Goal: Information Seeking & Learning: Learn about a topic

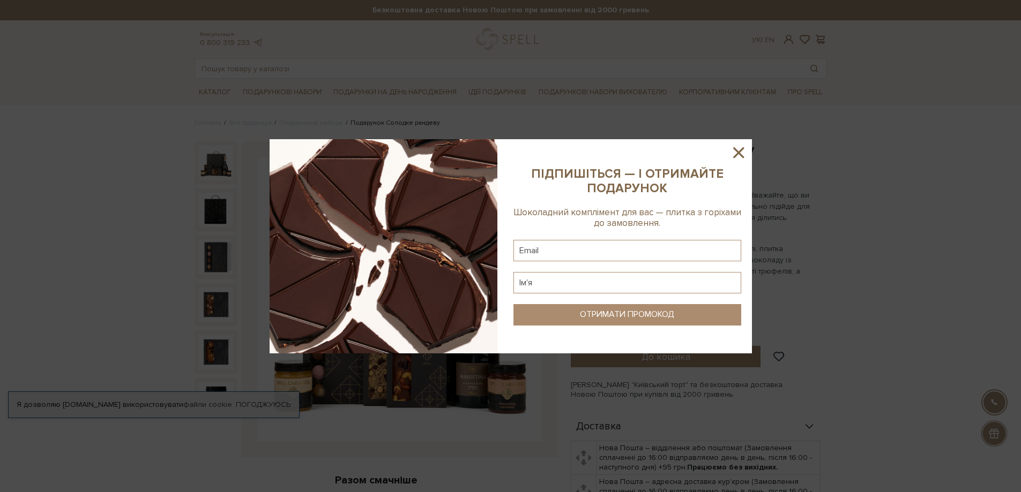
click at [740, 148] on icon at bounding box center [738, 153] width 18 height 18
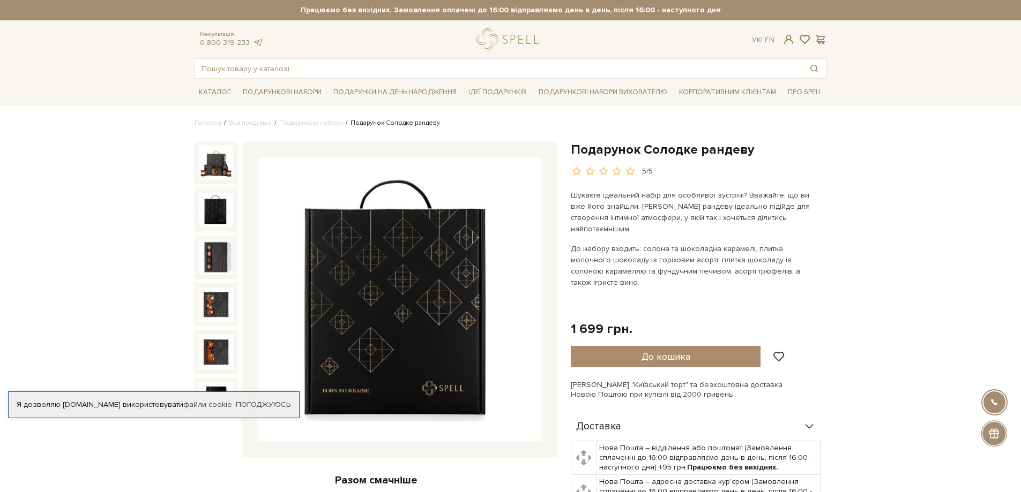
click at [216, 202] on img at bounding box center [216, 210] width 34 height 34
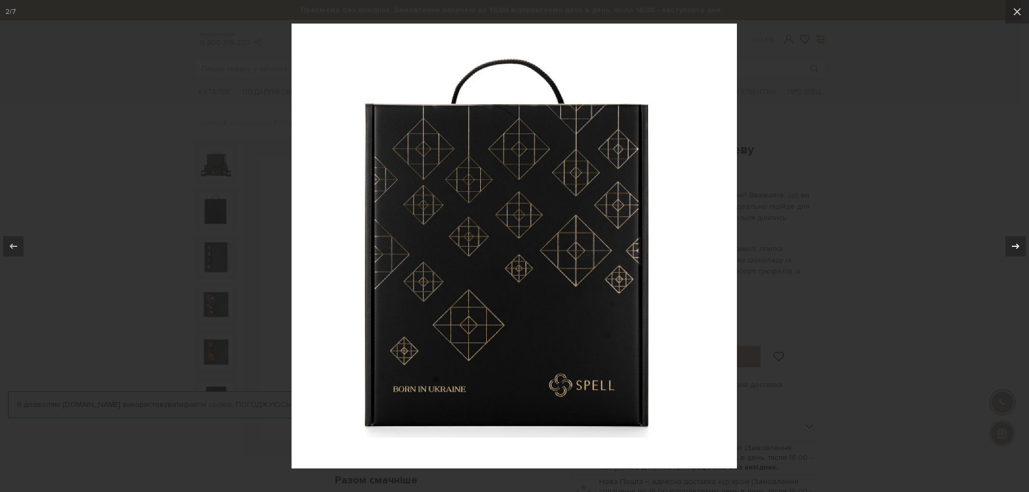
click at [1012, 246] on icon at bounding box center [1015, 245] width 8 height 5
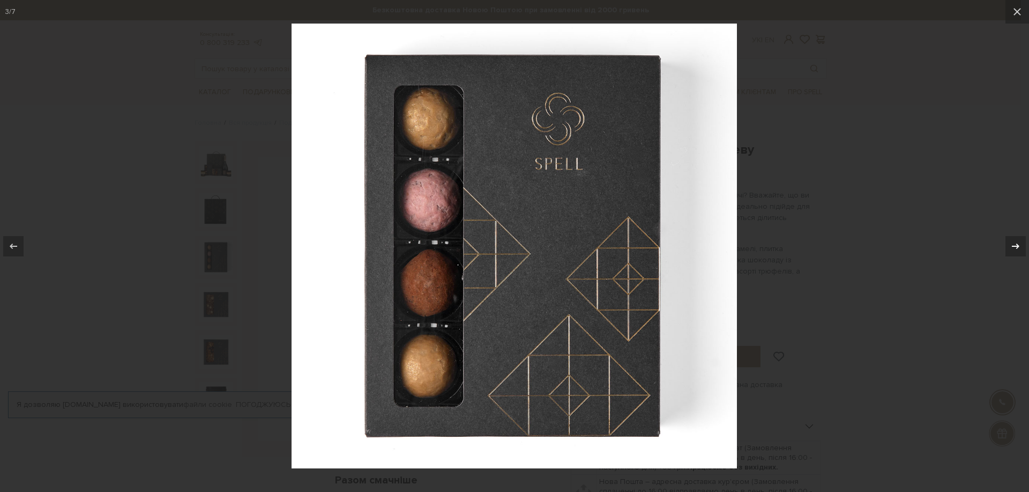
click at [1012, 246] on icon at bounding box center [1015, 245] width 8 height 5
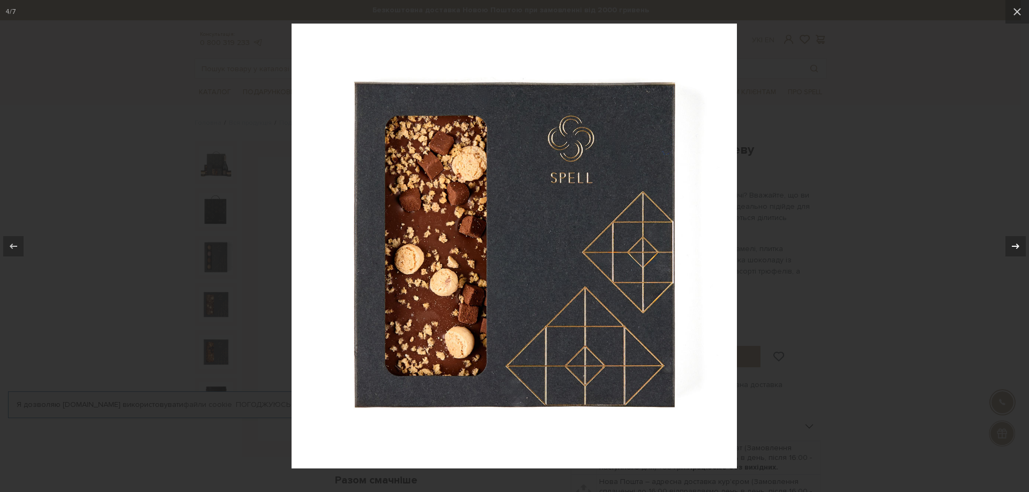
click at [1012, 246] on icon at bounding box center [1015, 245] width 8 height 5
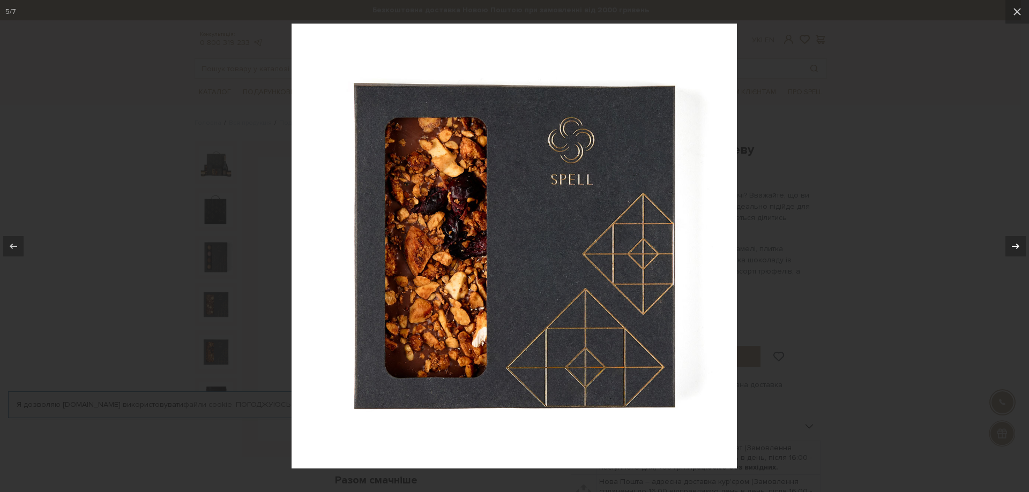
click at [1012, 246] on icon at bounding box center [1015, 245] width 8 height 5
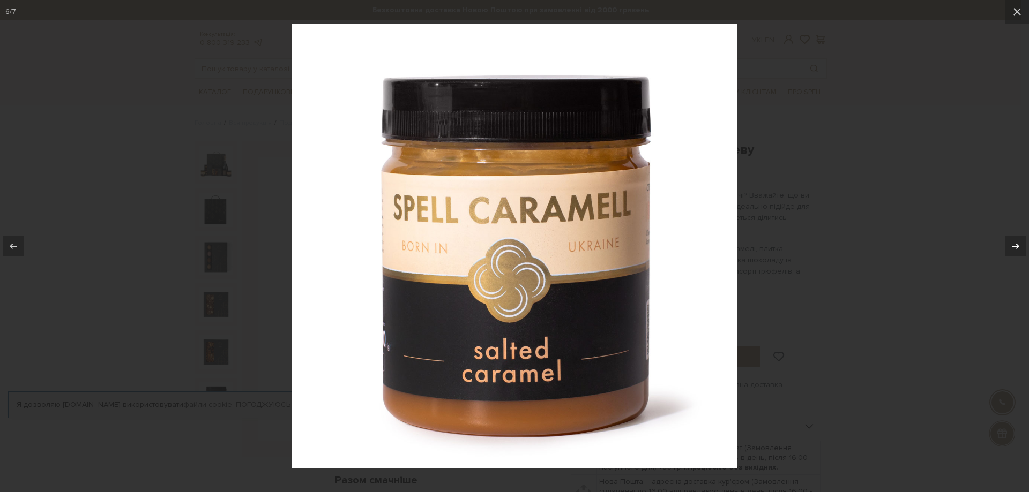
click at [1012, 246] on icon at bounding box center [1015, 245] width 8 height 5
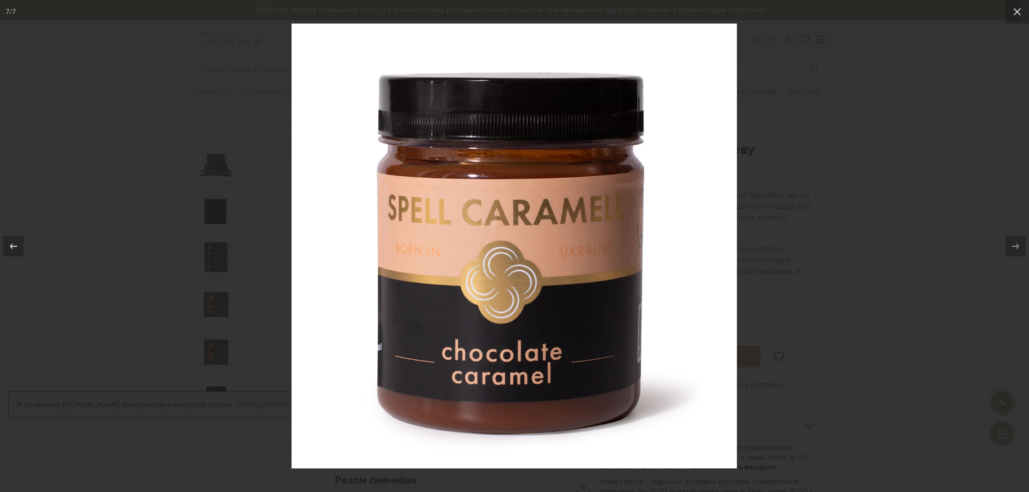
click at [953, 258] on div at bounding box center [514, 246] width 1029 height 492
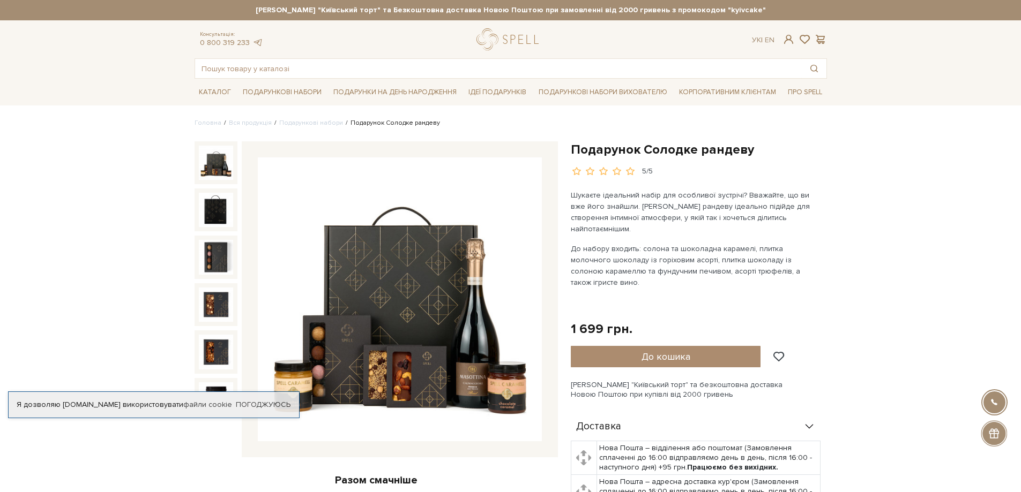
click at [224, 163] on img at bounding box center [216, 163] width 34 height 34
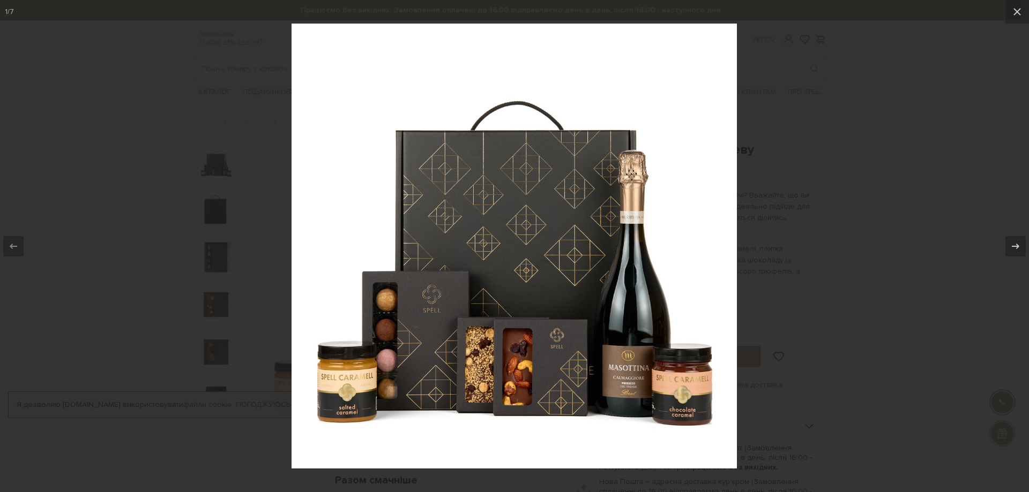
click at [857, 273] on div at bounding box center [514, 246] width 1029 height 492
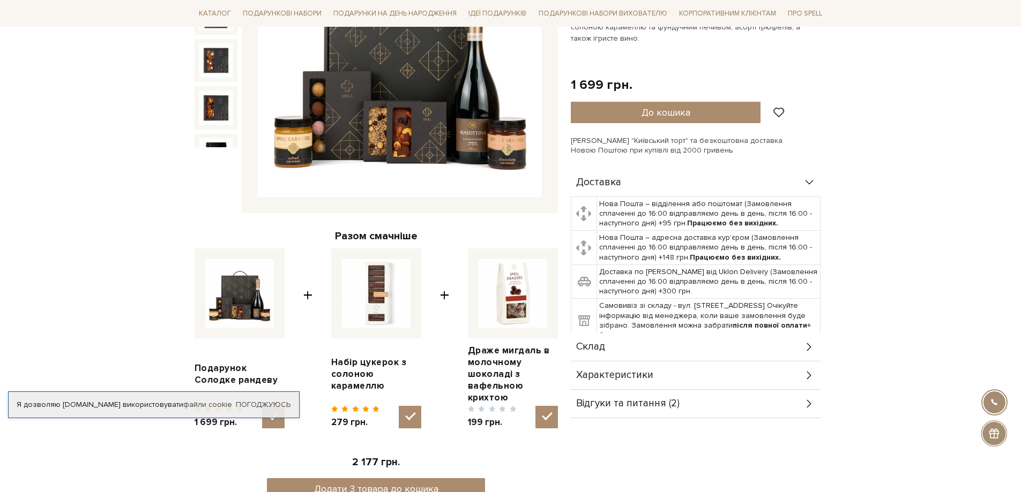
scroll to position [375, 0]
